Goal: Find specific page/section

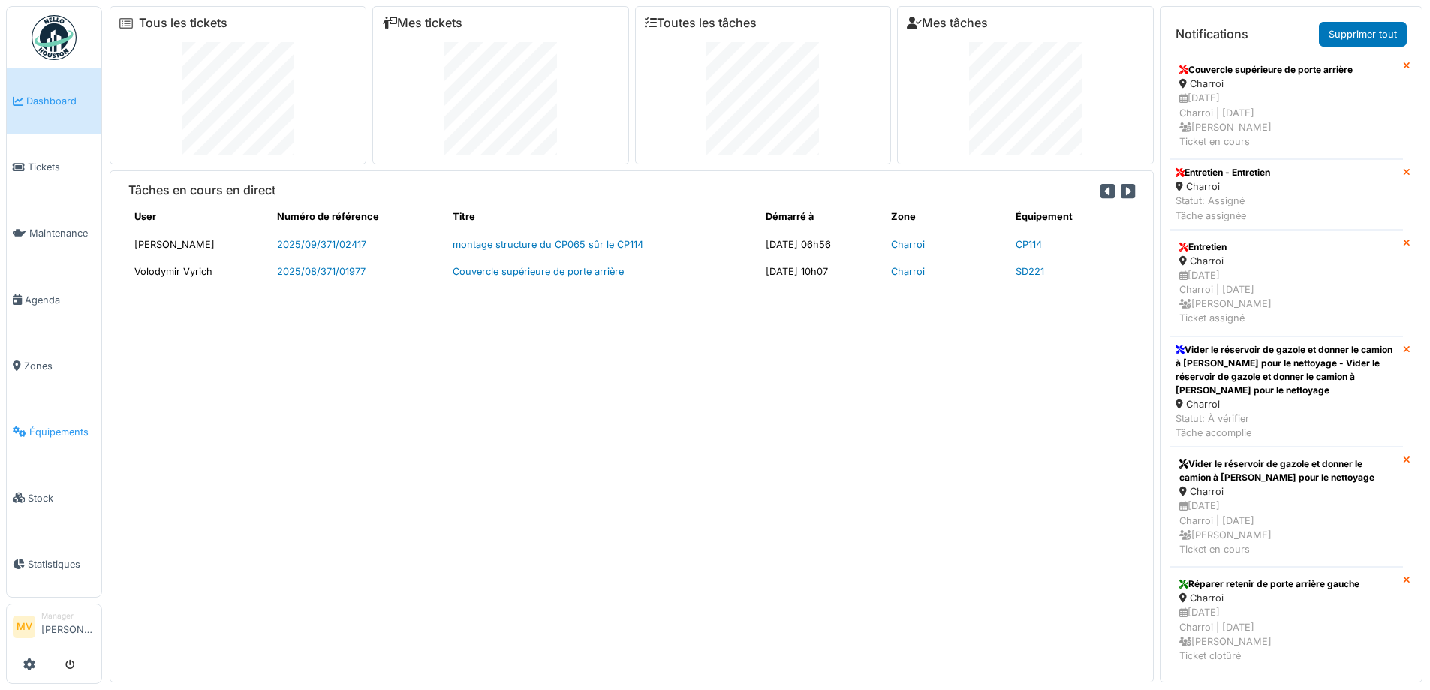
drag, startPoint x: 71, startPoint y: 429, endPoint x: 93, endPoint y: 413, distance: 27.9
click at [71, 428] on span "Équipements" at bounding box center [62, 432] width 66 height 14
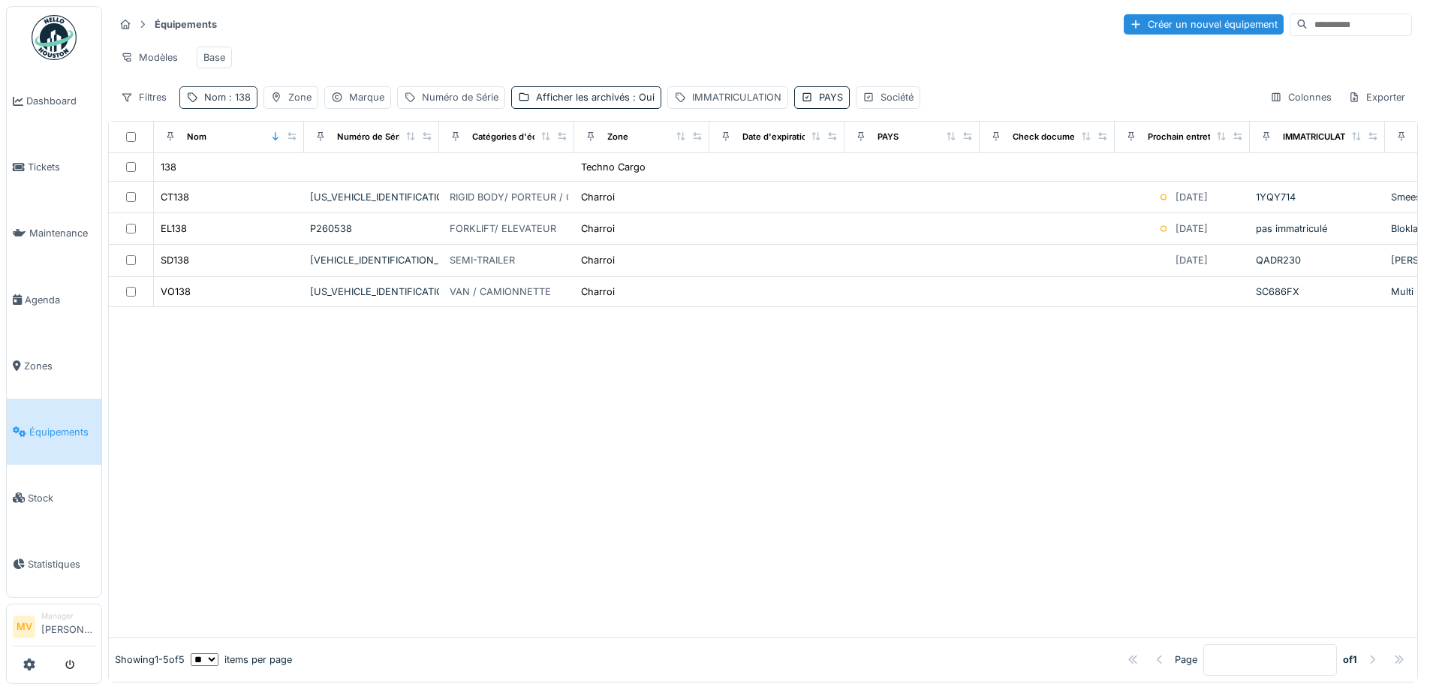
click at [253, 108] on div "Nom : 138" at bounding box center [218, 97] width 78 height 22
click at [323, 181] on icon at bounding box center [317, 181] width 12 height 10
click at [307, 185] on input "Nom" at bounding box center [260, 181] width 149 height 32
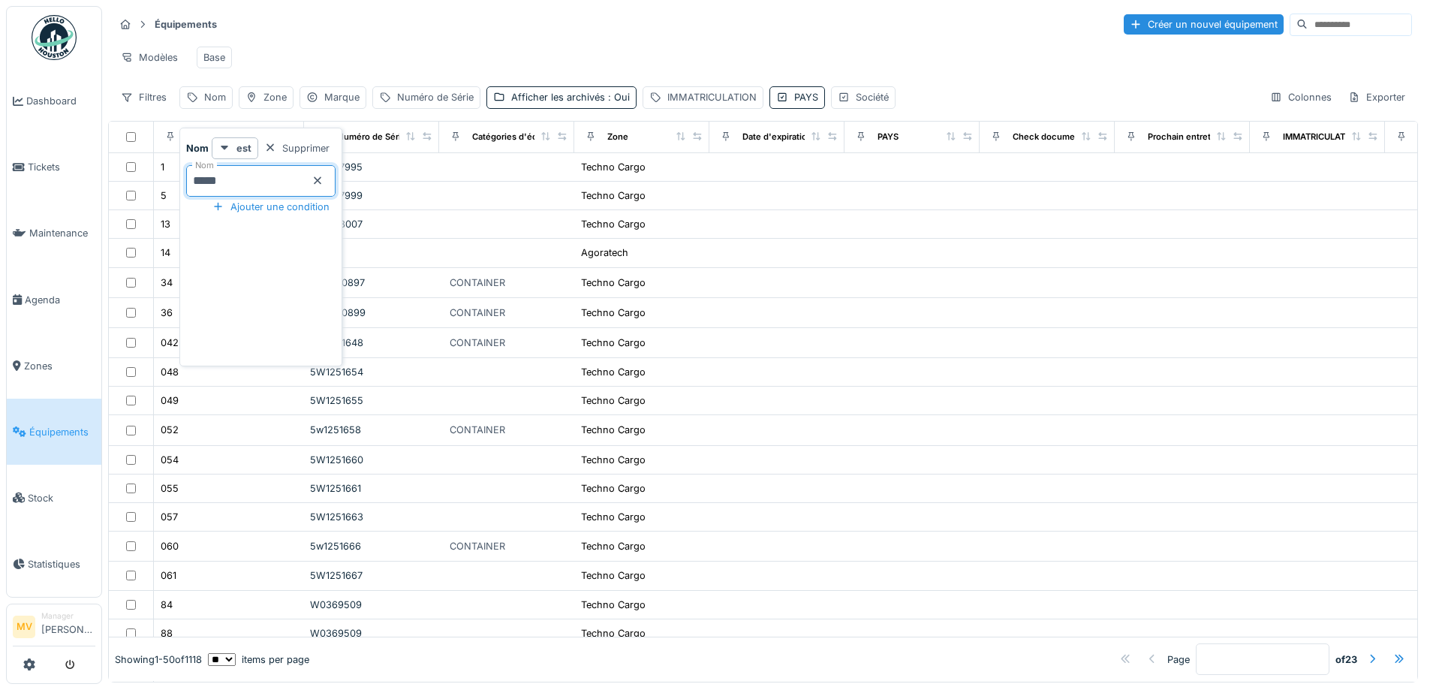
type input "*****"
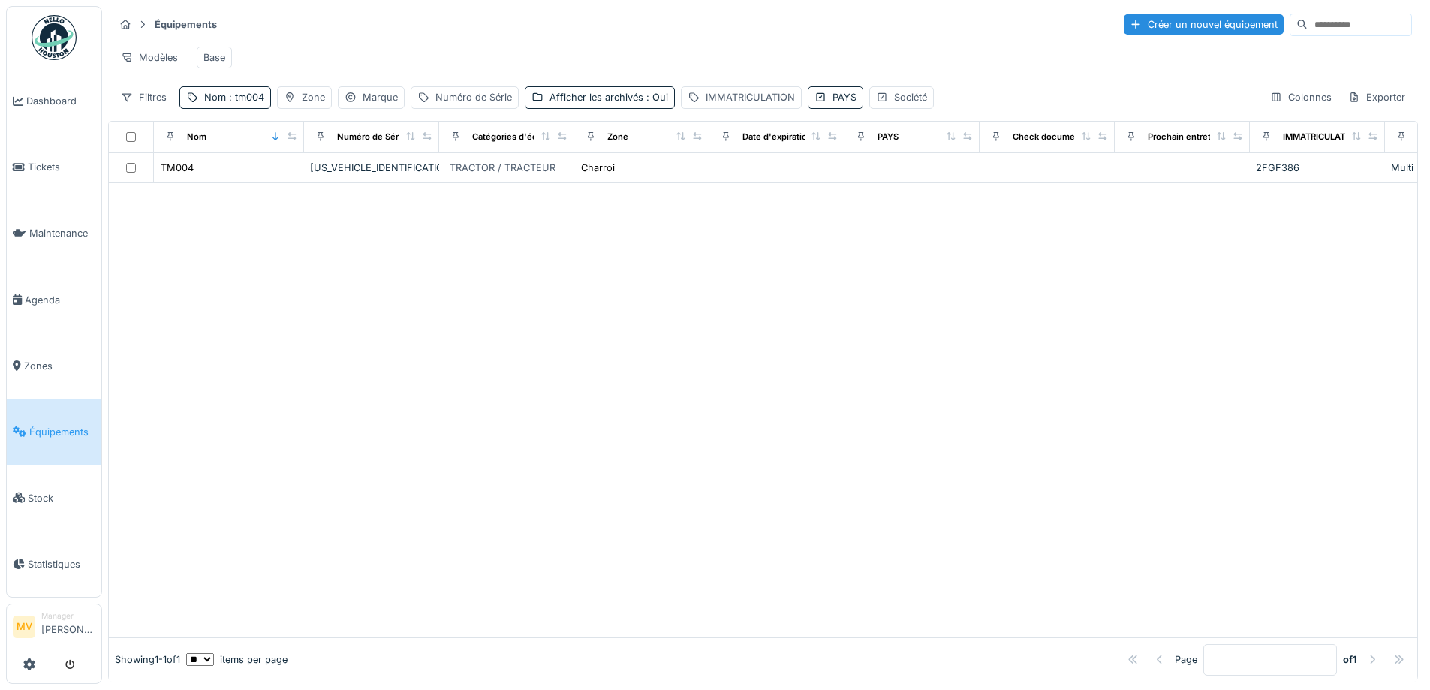
drag, startPoint x: 634, startPoint y: 345, endPoint x: 433, endPoint y: 209, distance: 242.7
click at [630, 341] on div at bounding box center [763, 410] width 1308 height 454
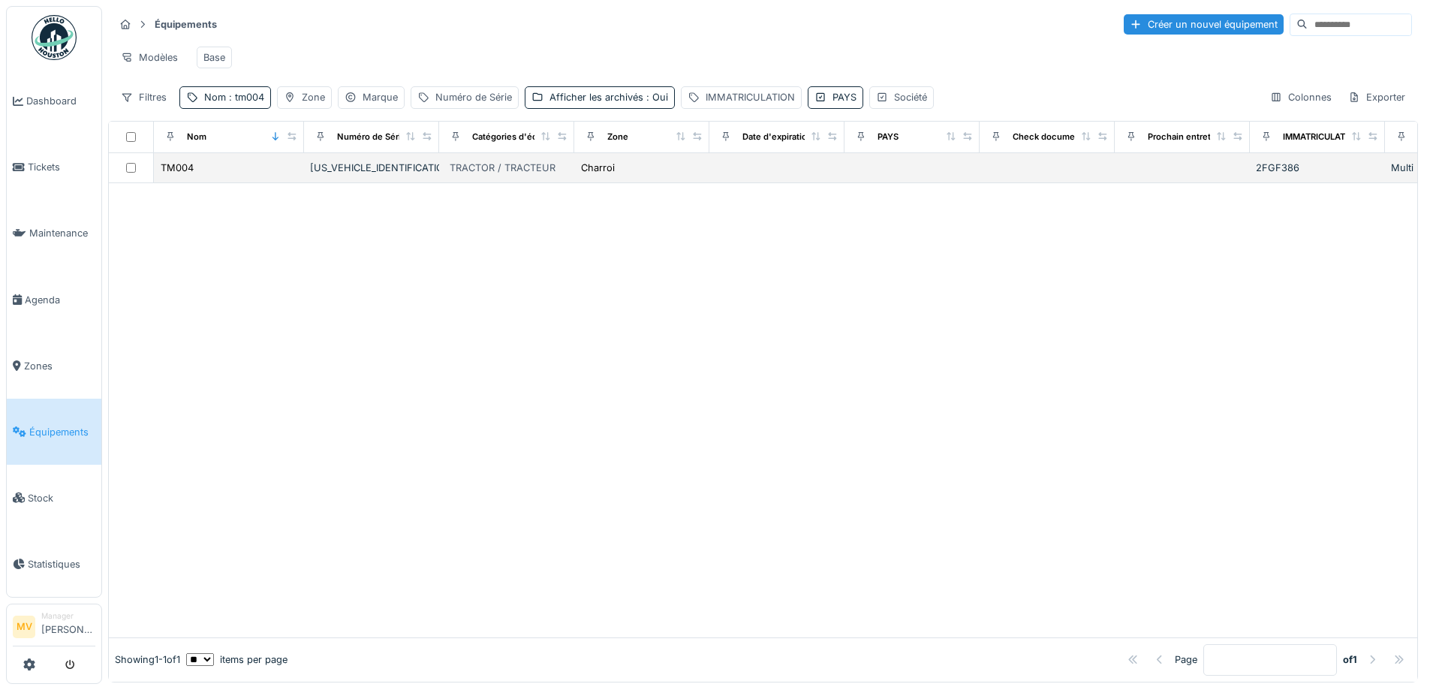
click at [346, 175] on div "XLWYT2231M3301365" at bounding box center [371, 168] width 123 height 14
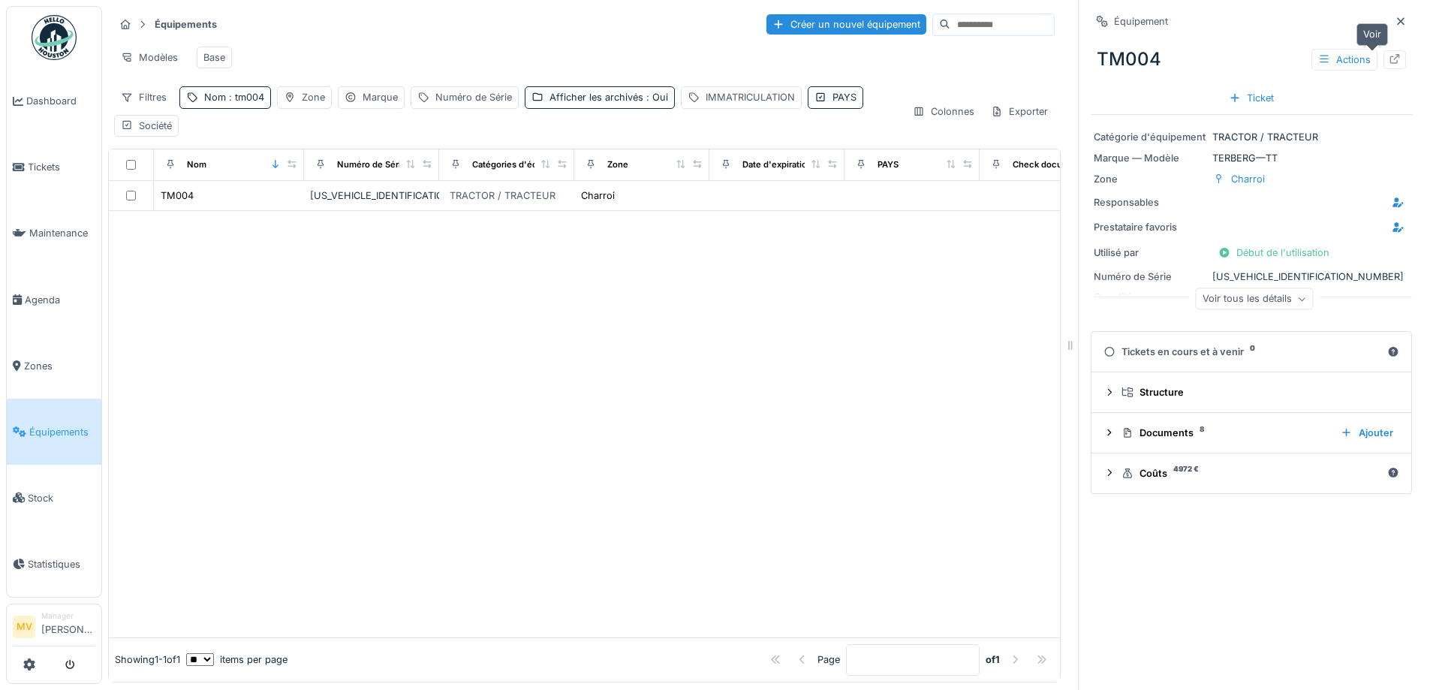
click at [1390, 59] on icon at bounding box center [1395, 59] width 10 height 10
